Goal: Information Seeking & Learning: Learn about a topic

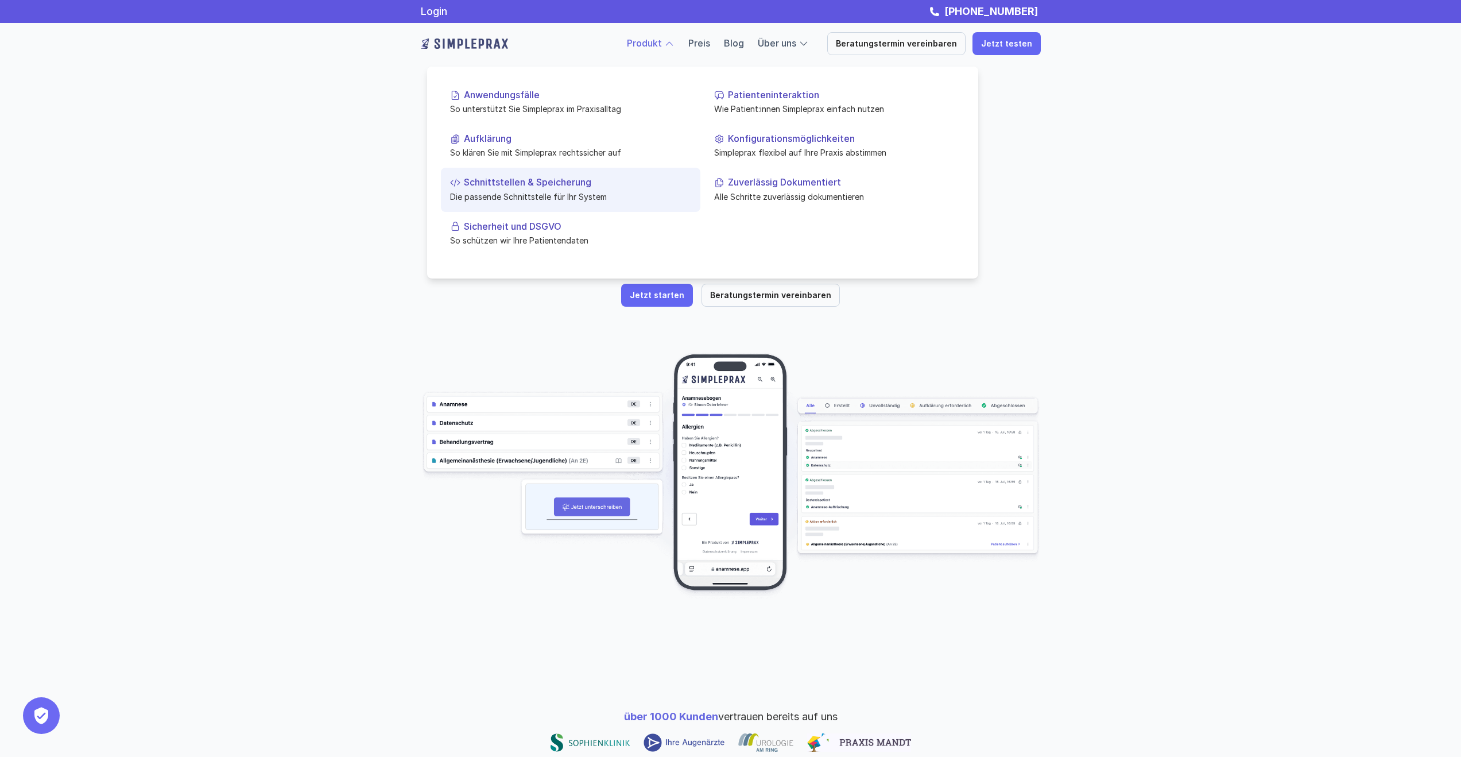
click at [553, 172] on link "Schnittstellen & Speicherung Die passende Schnittstelle für Ihr System" at bounding box center [571, 190] width 260 height 44
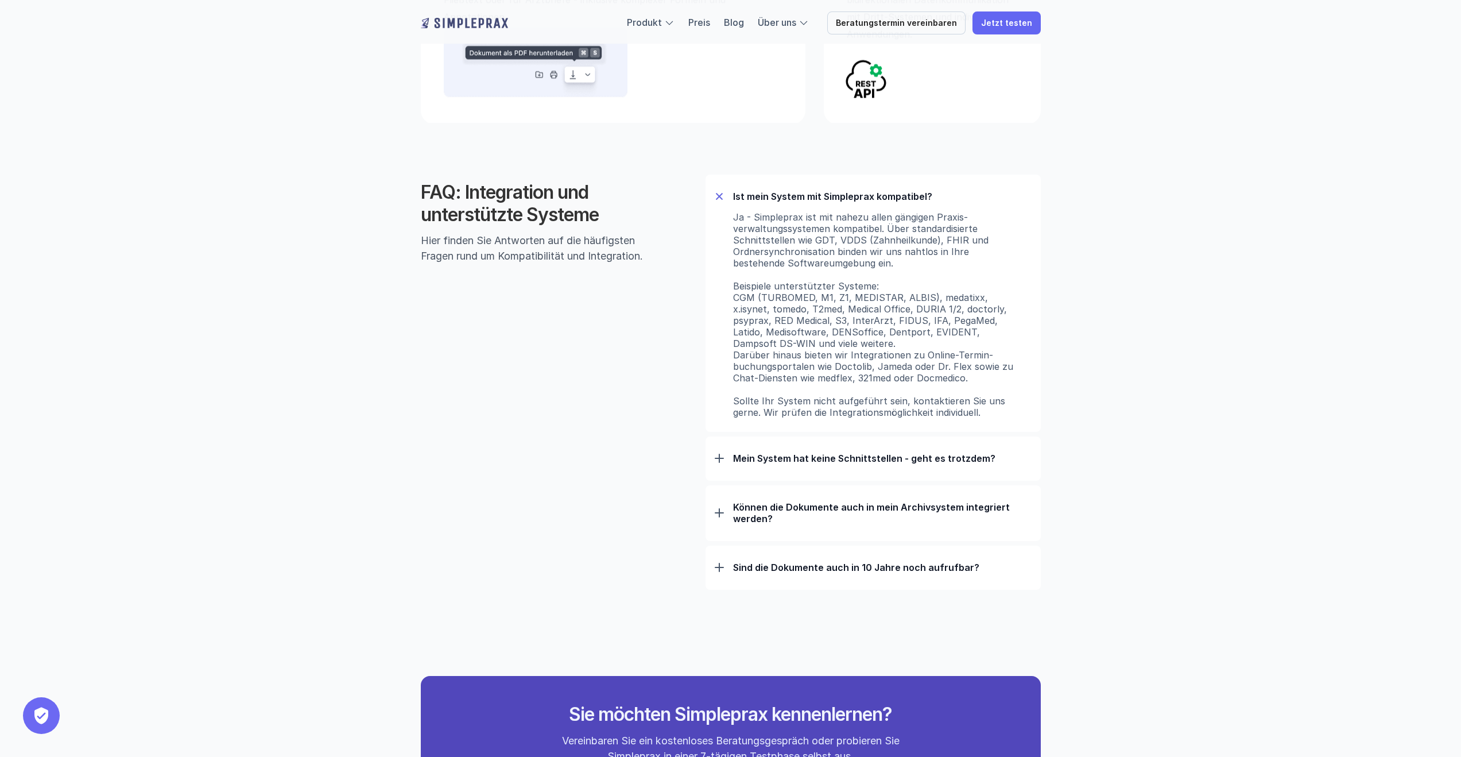
scroll to position [697, 0]
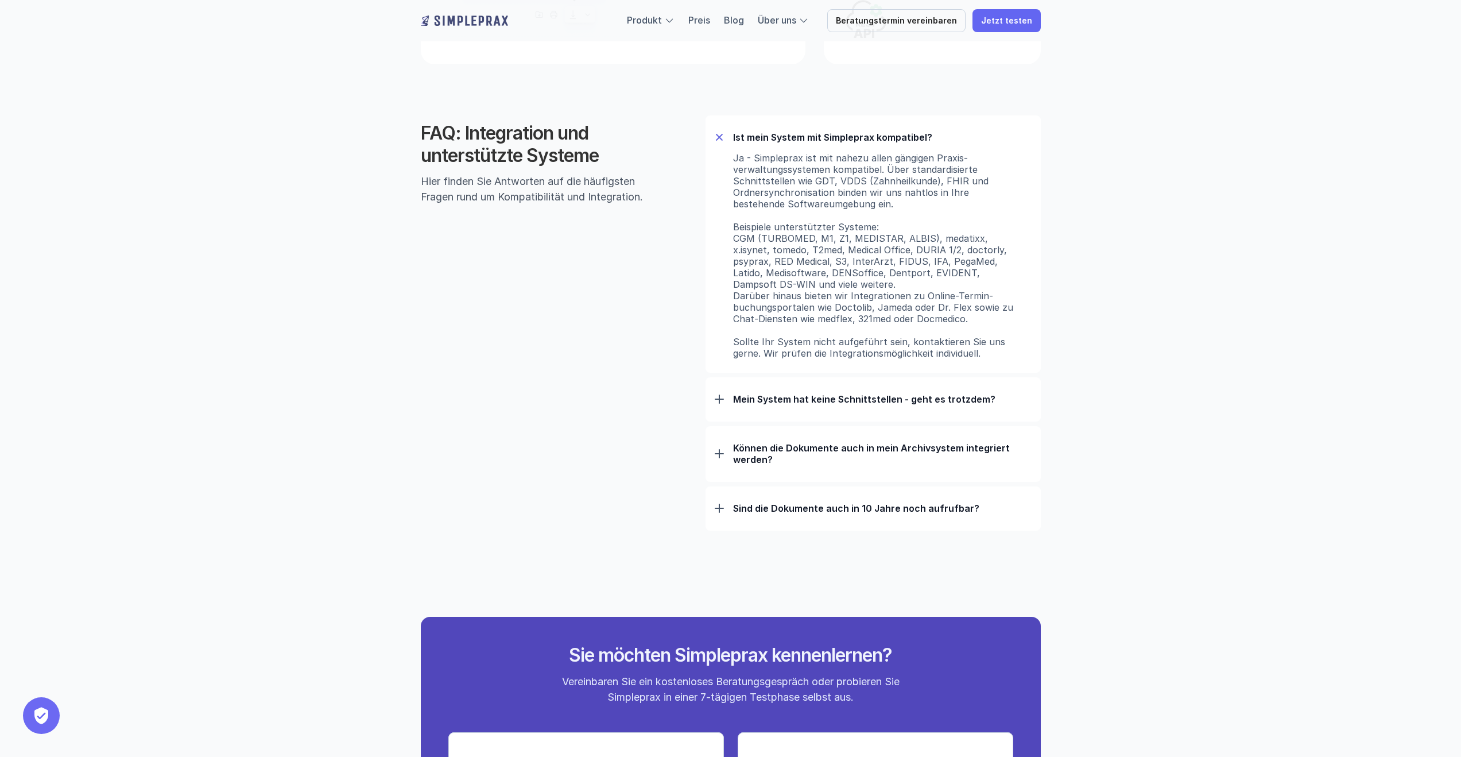
drag, startPoint x: 1195, startPoint y: 364, endPoint x: 717, endPoint y: 177, distance: 513.6
click at [717, 181] on div "Produkt Preis Blog Über uns Beratungstermin vereinbaren Jetzt testen FEATURE Sc…" at bounding box center [730, 263] width 1461 height 1920
drag, startPoint x: 724, startPoint y: 164, endPoint x: 1227, endPoint y: 433, distance: 570.7
click at [1227, 432] on div "Produkt Preis Blog Über uns Beratungstermin vereinbaren Jetzt testen FEATURE Sc…" at bounding box center [730, 263] width 1461 height 1920
click at [1227, 433] on div "Produkt Preis Blog Über uns Beratungstermin vereinbaren Jetzt testen FEATURE Sc…" at bounding box center [730, 263] width 1461 height 1920
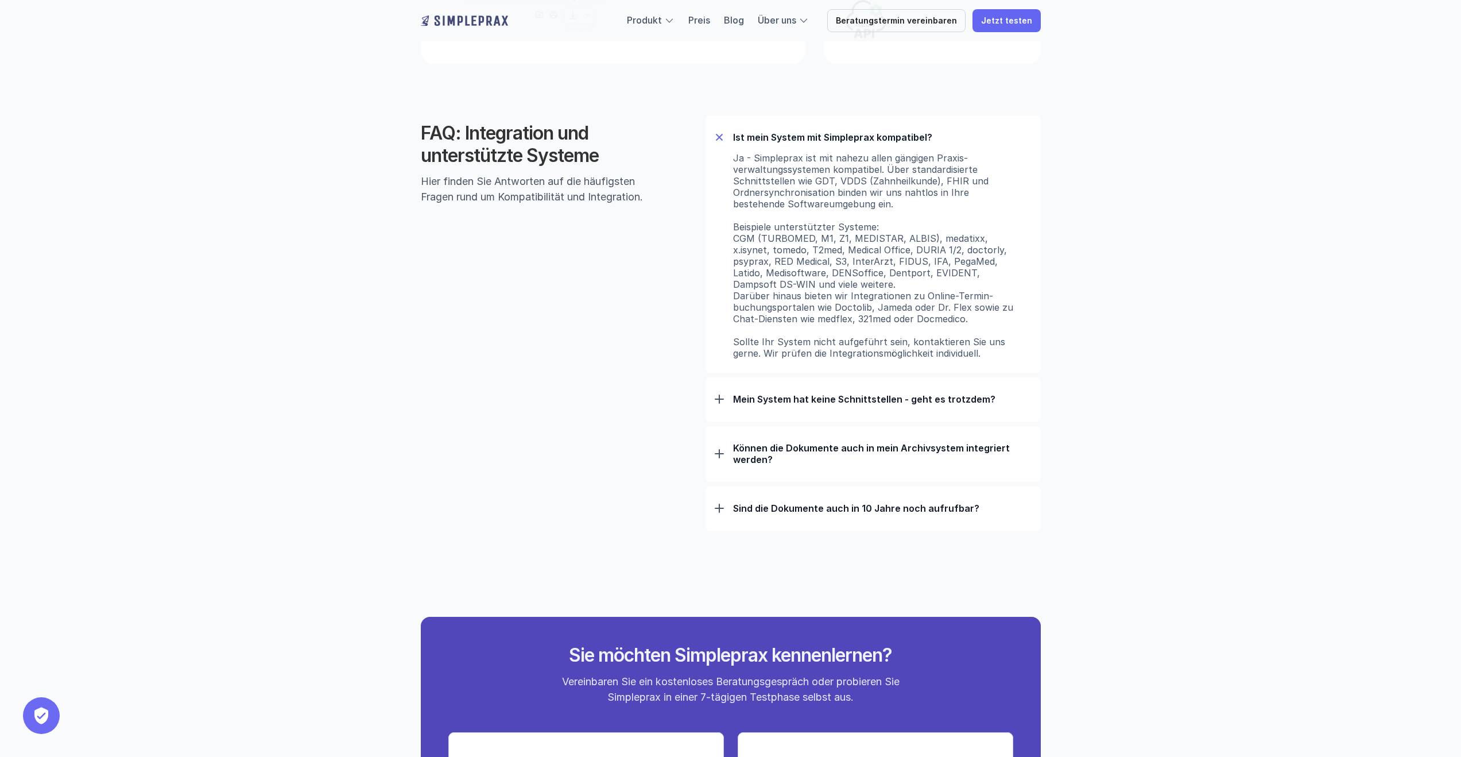
click at [856, 409] on div "Mein System hat keine Schnittstellen - geht es trotzdem?" at bounding box center [873, 399] width 317 height 30
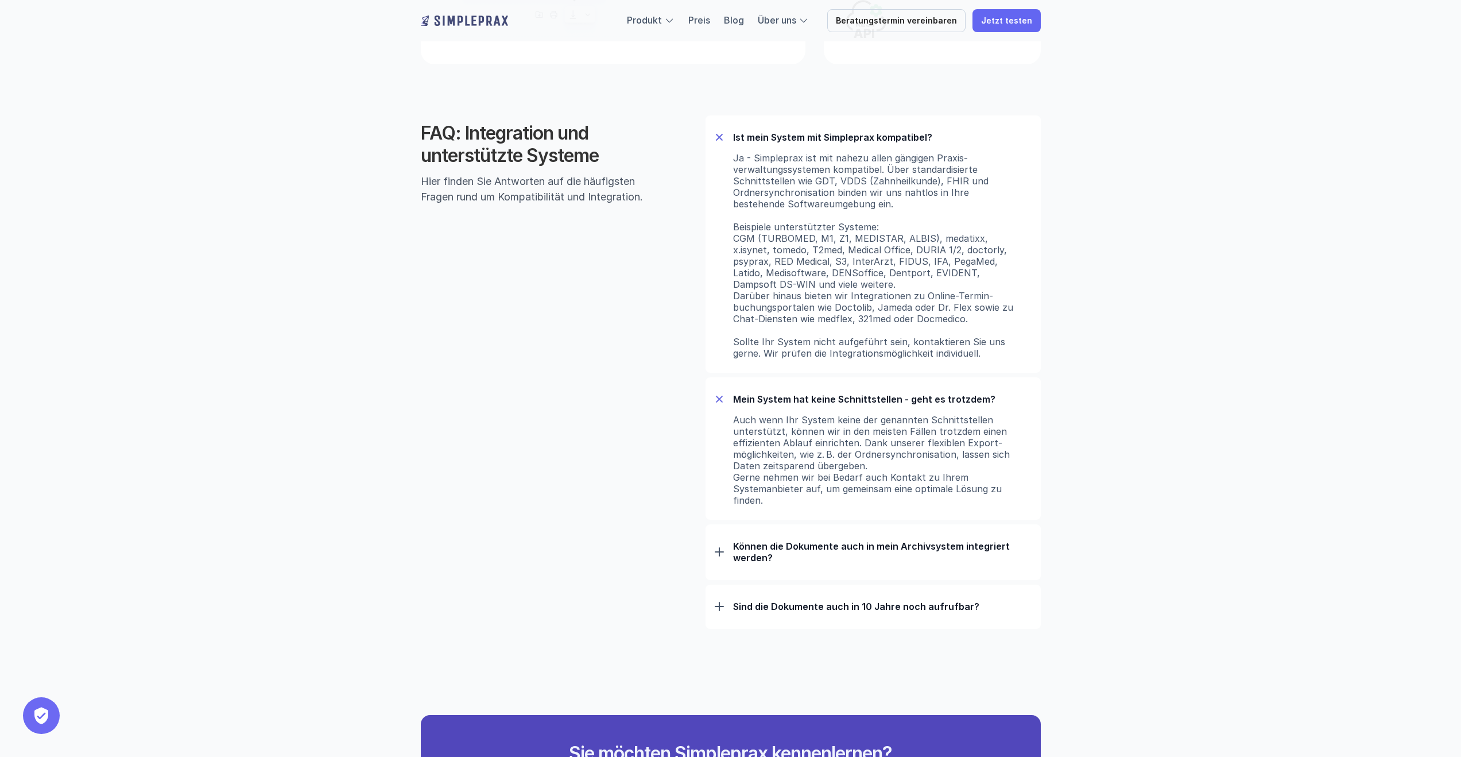
click at [884, 540] on p "Können die Dokumente auch in mein Archivsystem integriert werden?" at bounding box center [882, 551] width 299 height 23
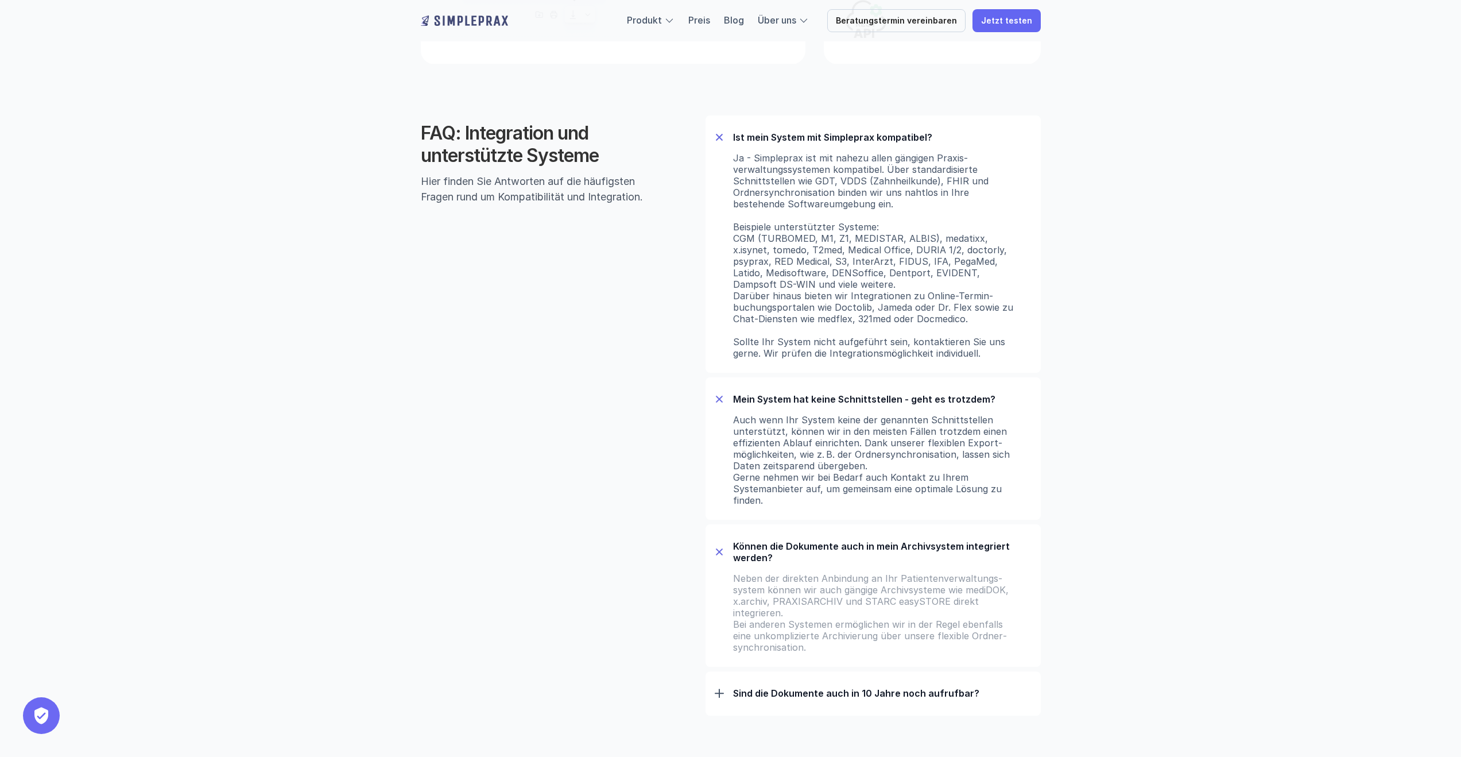
click at [881, 561] on p "Können die Dokumente auch in mein Archivsystem integriert werden?" at bounding box center [882, 551] width 299 height 23
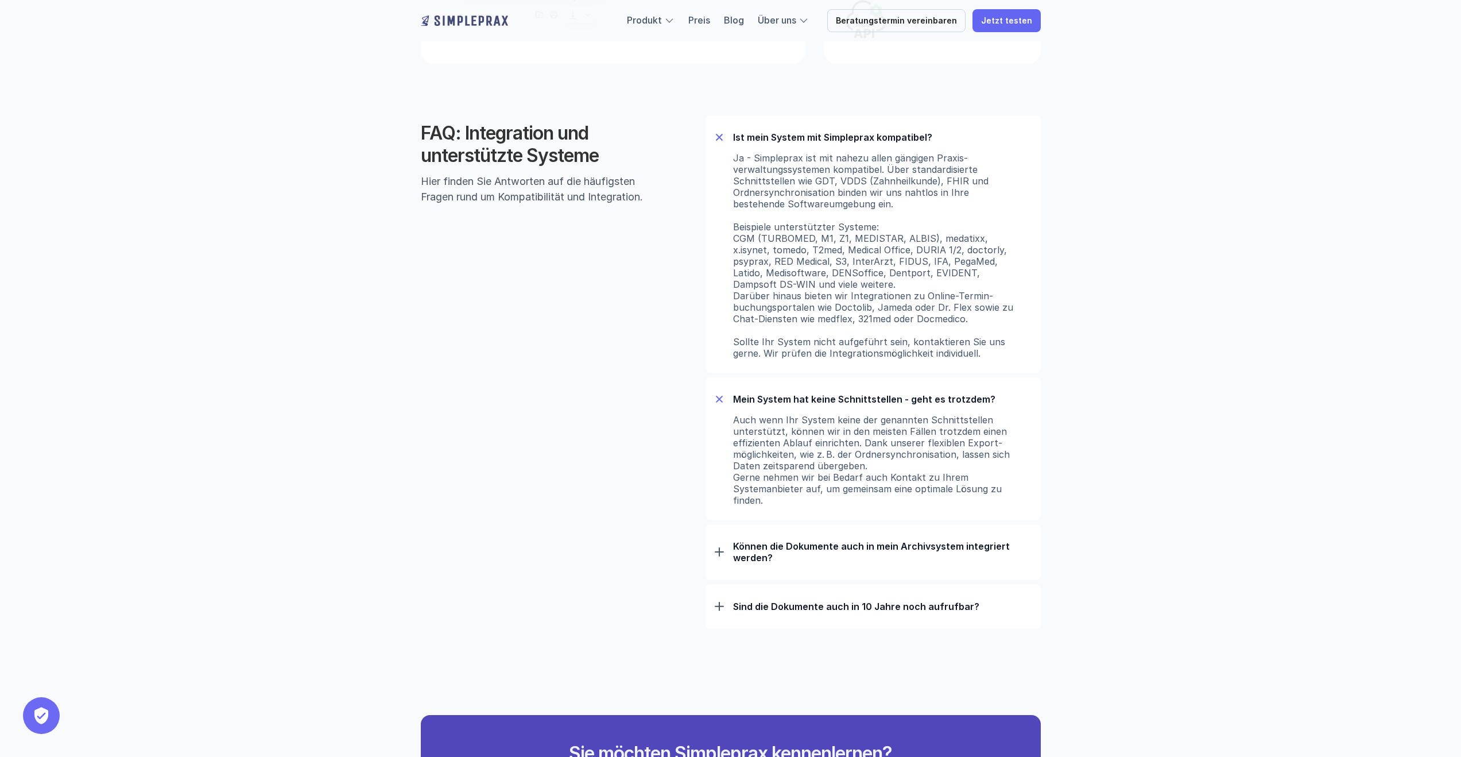
click at [886, 389] on div "Mein System hat keine Schnittstellen - geht es trotzdem?" at bounding box center [873, 399] width 317 height 30
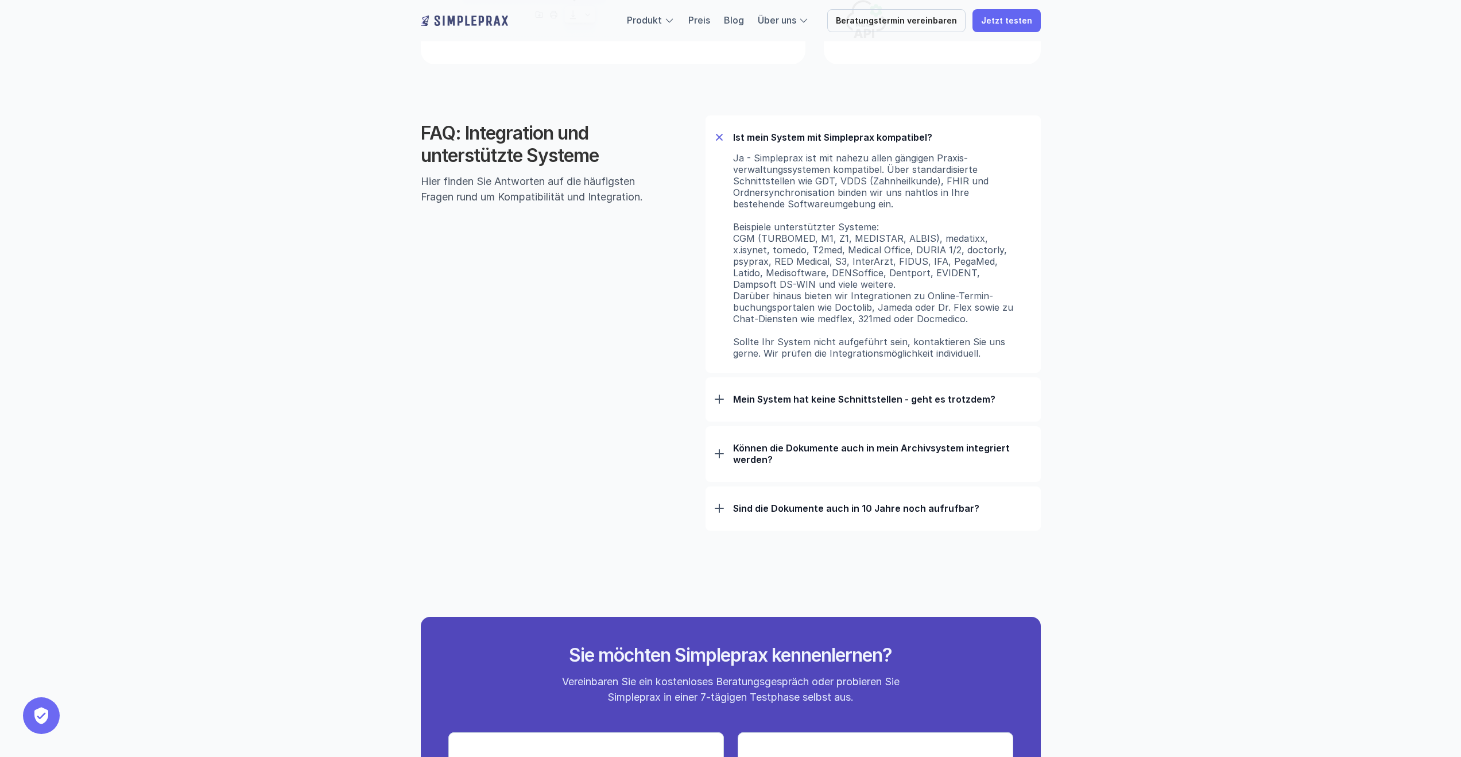
click at [863, 129] on div "Ist mein System mit Simpleprax kompatibel?" at bounding box center [873, 137] width 317 height 30
